Goal: Transaction & Acquisition: Subscribe to service/newsletter

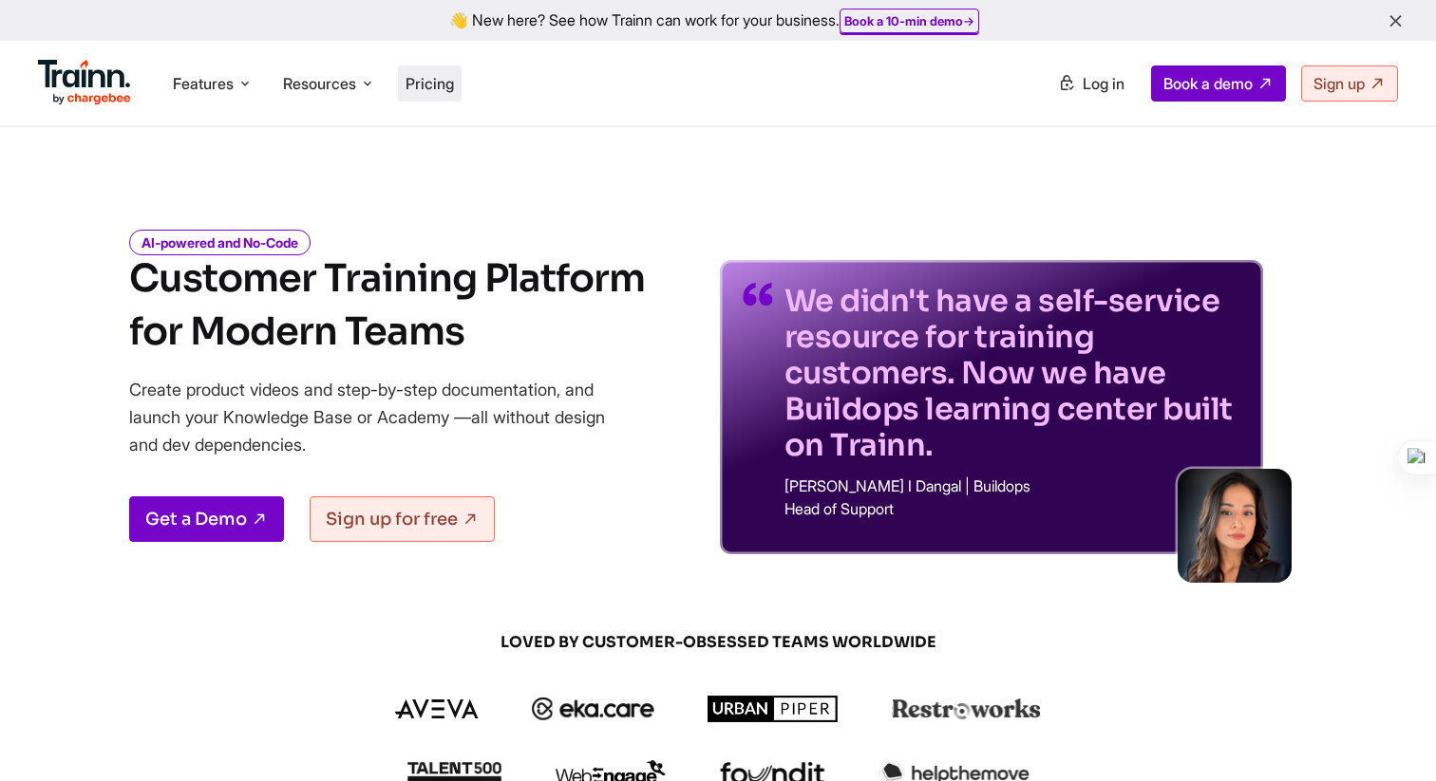
click at [439, 71] on li "Pricing" at bounding box center [430, 84] width 64 height 36
click at [441, 80] on span "Pricing" at bounding box center [429, 83] width 48 height 19
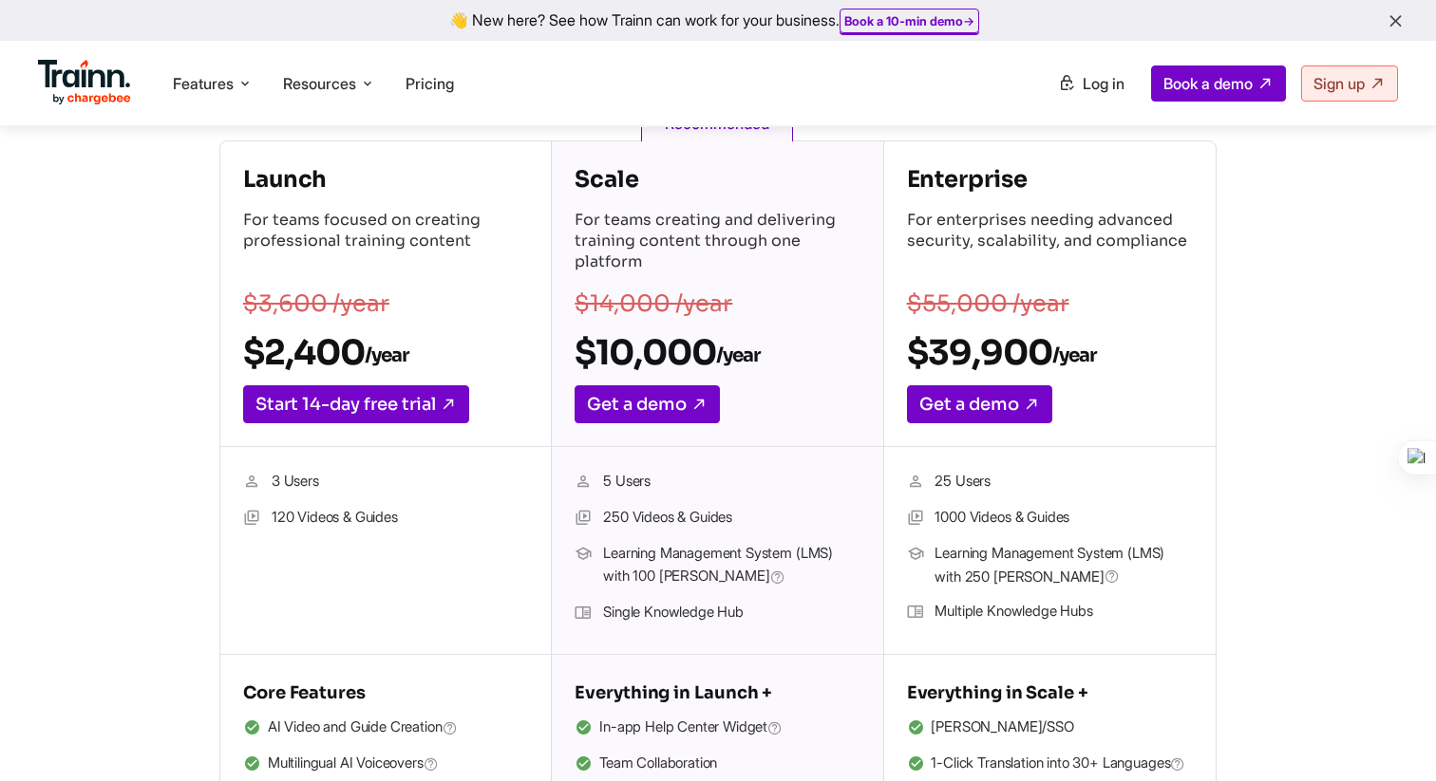
scroll to position [317, 0]
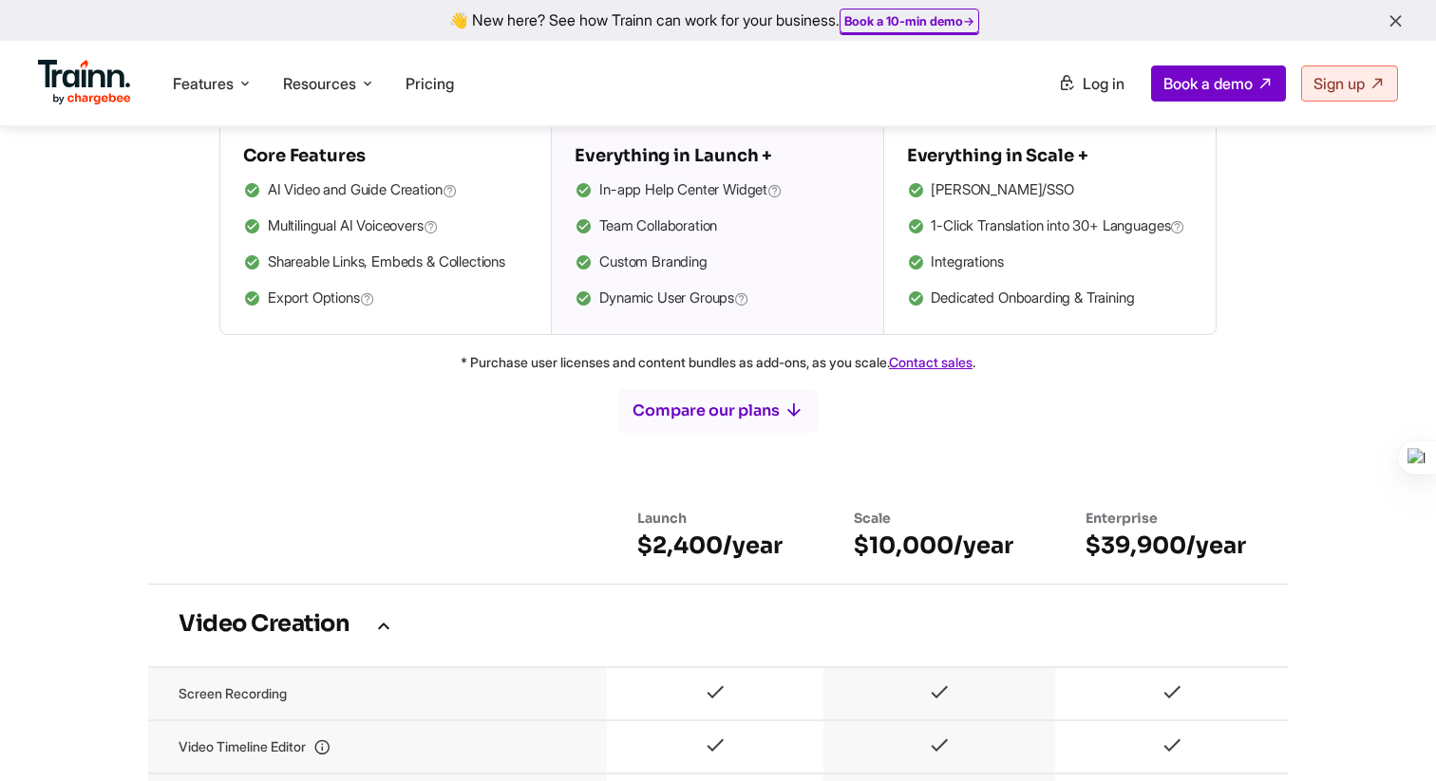
scroll to position [1004, 0]
